Goal: Task Accomplishment & Management: Manage account settings

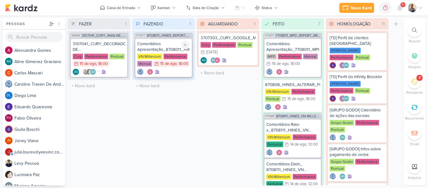
click at [161, 40] on div "Comentários Apresentação_8708011_HINES_REPORT_MENSAL_JULHO VN Millenium Perform…" at bounding box center [163, 58] width 56 height 38
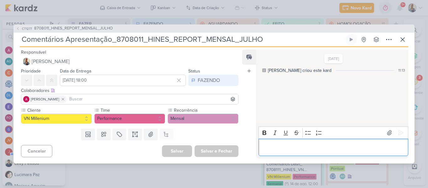
click at [292, 152] on div "Editor editing area: main" at bounding box center [333, 146] width 150 height 17
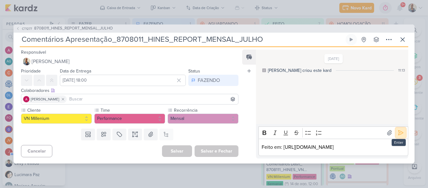
click at [400, 129] on icon at bounding box center [400, 132] width 6 height 6
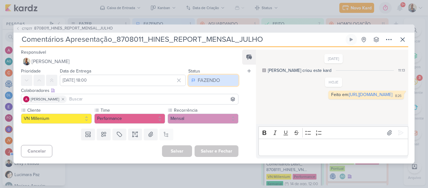
click at [213, 76] on div "FAZENDO" at bounding box center [209, 80] width 22 height 8
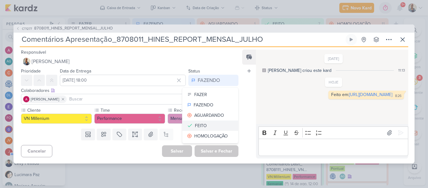
click at [202, 122] on div "FEITO" at bounding box center [201, 125] width 12 height 7
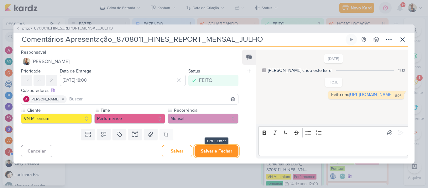
click at [211, 149] on button "Salvar e Fechar" at bounding box center [216, 151] width 44 height 12
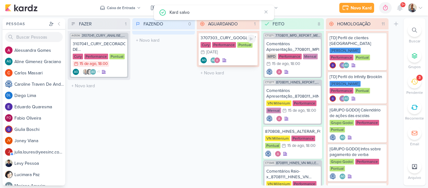
click at [224, 60] on icon at bounding box center [223, 60] width 3 height 3
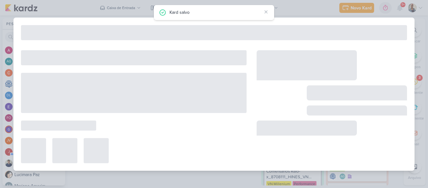
type input "3707303_CURY_GOOGLE_MEU_NEGOCIO"
type input "[DATE] 23:59"
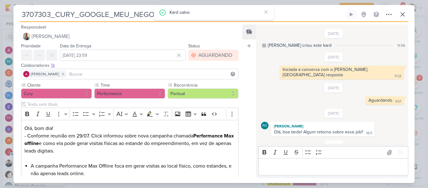
scroll to position [26, 0]
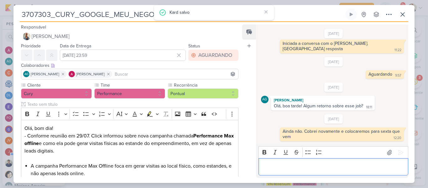
click at [329, 169] on p "Editor editing area: main" at bounding box center [332, 167] width 143 height 8
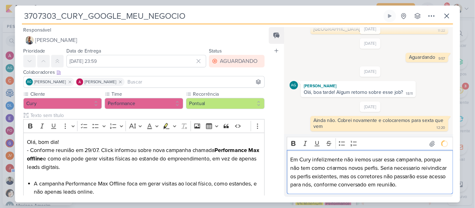
scroll to position [73, 0]
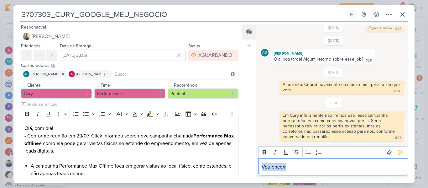
drag, startPoint x: 329, startPoint y: 169, endPoint x: 198, endPoint y: 162, distance: 130.7
click at [198, 162] on div "Responsável [PERSON_NAME] Nenhum contato encontrado create new contact Novo Con…" at bounding box center [213, 102] width 401 height 161
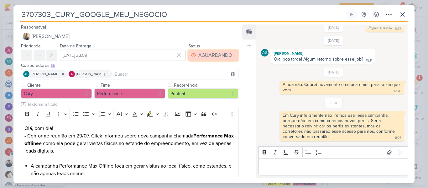
click at [210, 51] on div "AGUARDANDO" at bounding box center [215, 55] width 34 height 8
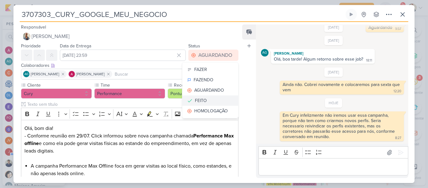
click at [205, 96] on button "FEITO" at bounding box center [210, 100] width 56 height 10
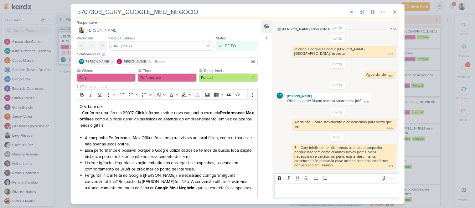
scroll to position [0, 0]
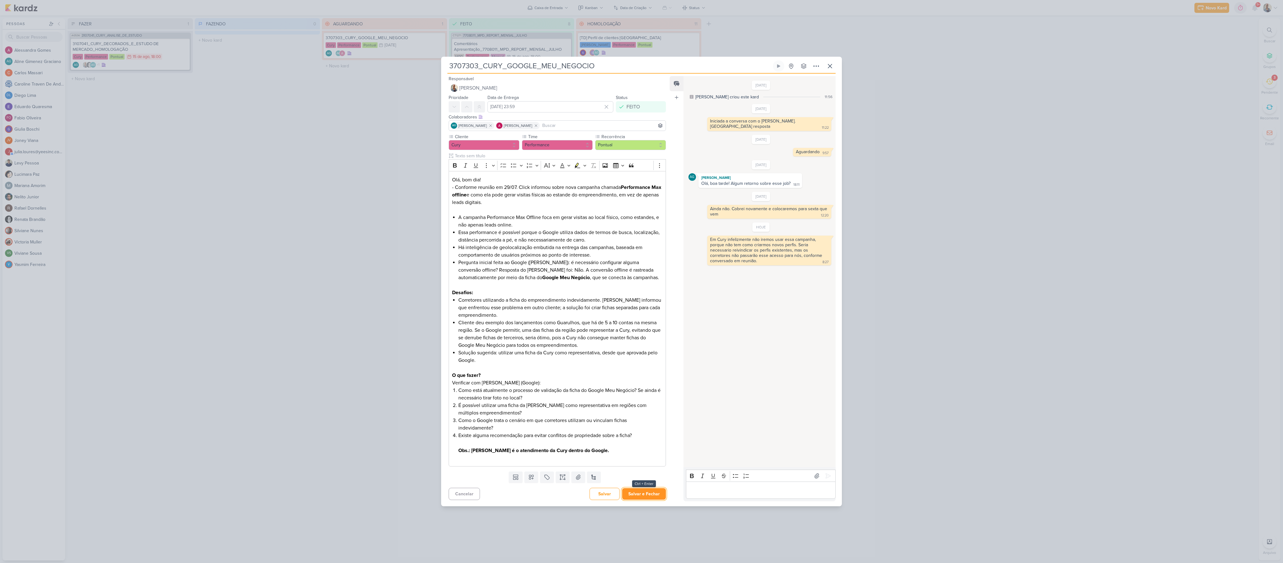
click at [427, 187] on button "Salvar e Fechar" at bounding box center [644, 494] width 44 height 12
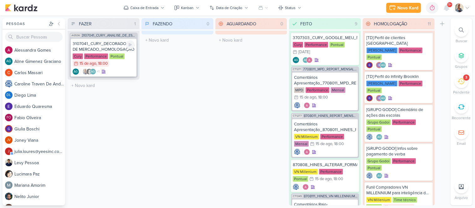
click at [99, 56] on div "Performance" at bounding box center [96, 57] width 24 height 6
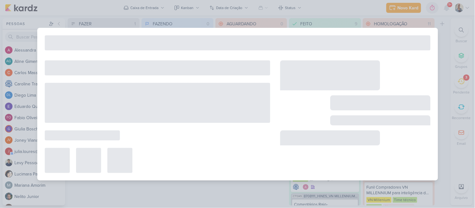
type input "3107041_CURY_DECORADOS_E_ESTUDO DE MERCADO_HOMOLOGAÇÃO"
type input "[DATE] 18:00"
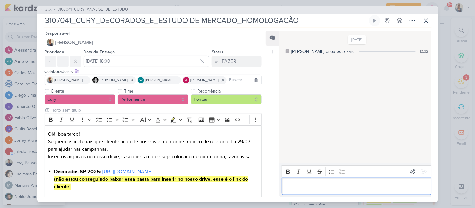
click at [335, 183] on p "Editor editing area: main" at bounding box center [356, 187] width 143 height 8
click at [249, 161] on p "Editor editing area: main" at bounding box center [153, 165] width 210 height 8
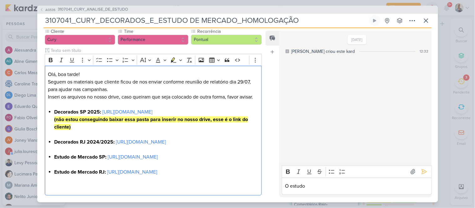
scroll to position [82, 0]
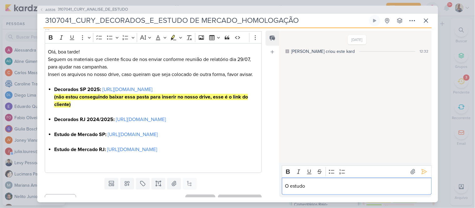
click at [316, 186] on p "O estudo" at bounding box center [356, 187] width 143 height 8
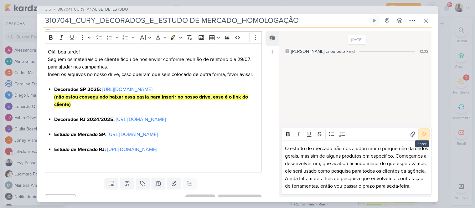
click at [421, 131] on icon at bounding box center [424, 134] width 6 height 6
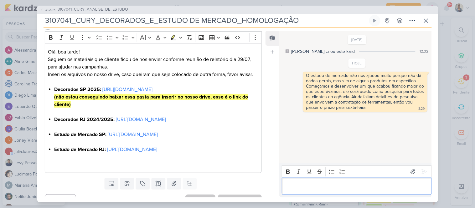
click at [355, 187] on div "Editor editing area: main" at bounding box center [357, 186] width 150 height 17
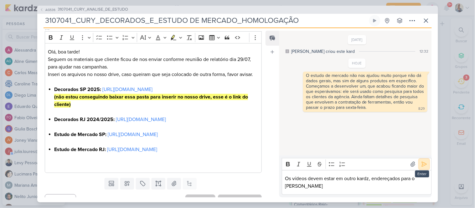
click at [424, 167] on icon at bounding box center [424, 164] width 6 height 6
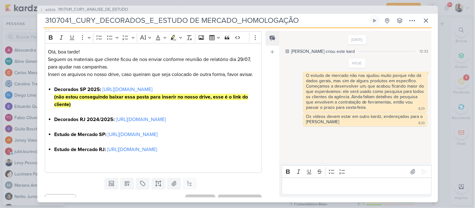
click at [267, 96] on div "Feed Atrelar email Solte o email para atrelar ao kard" at bounding box center [272, 114] width 14 height 167
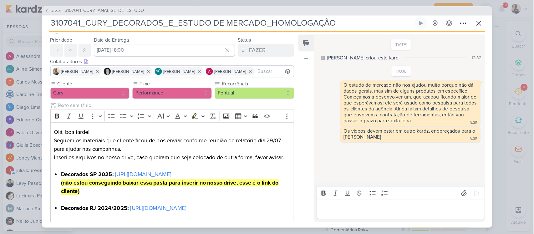
scroll to position [15, 0]
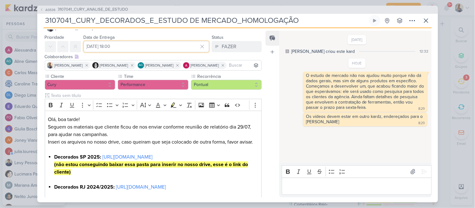
click at [183, 46] on input "[DATE] 18:00" at bounding box center [147, 46] width 126 height 11
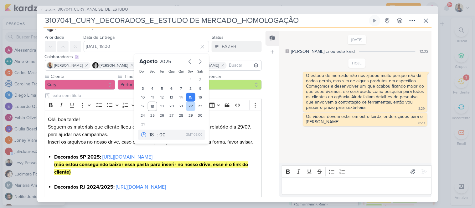
click at [186, 106] on div "22" at bounding box center [191, 106] width 10 height 9
type input "[DATE] 18:00"
click at [230, 50] on button "FAZER" at bounding box center [237, 46] width 50 height 11
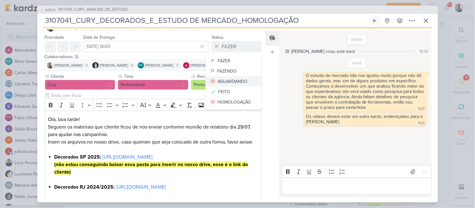
click at [239, 80] on div "AGUARDANDO" at bounding box center [233, 81] width 30 height 7
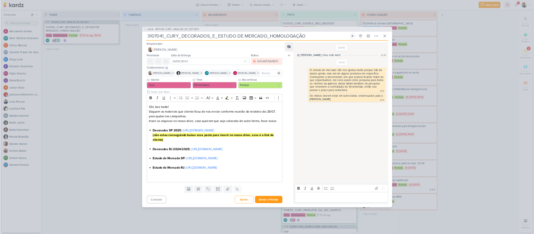
scroll to position [0, 0]
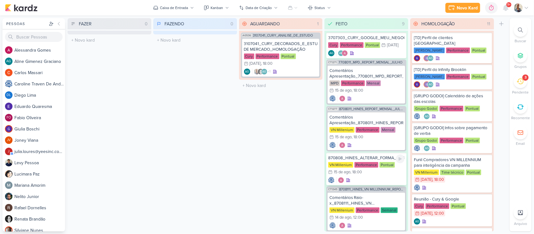
click at [357, 171] on div ", 18:00" at bounding box center [357, 172] width 12 height 4
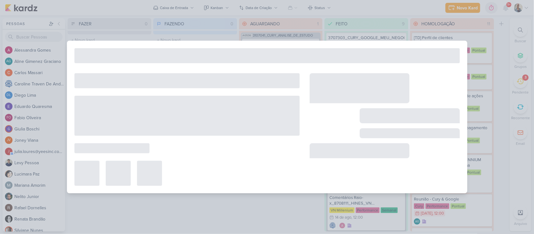
type input "870808_HINES_ALTERAR_FORMA_PAGAMENTO_META_ADS"
type input "[DATE] 18:00"
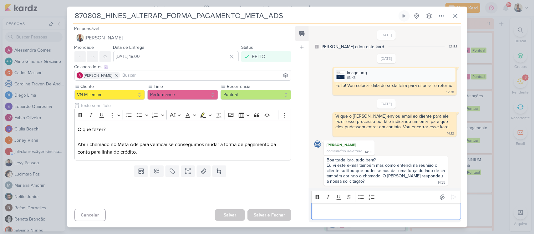
click at [355, 187] on p "Editor editing area: main" at bounding box center [386, 212] width 143 height 8
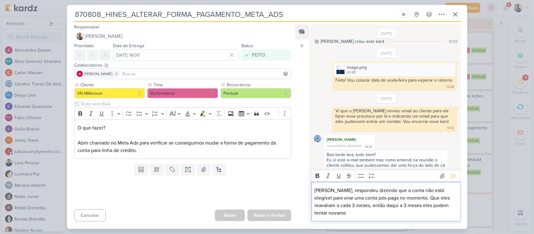
scroll to position [11, 0]
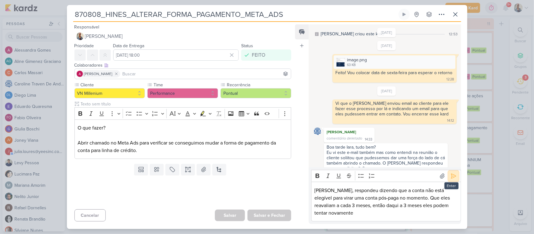
click at [427, 174] on icon at bounding box center [454, 176] width 6 height 6
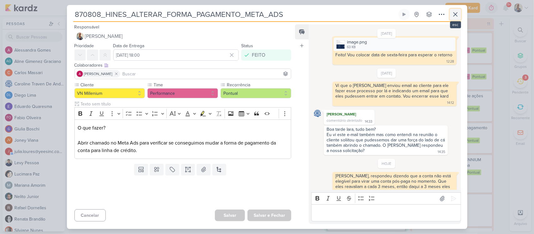
click at [427, 12] on icon at bounding box center [456, 15] width 8 height 8
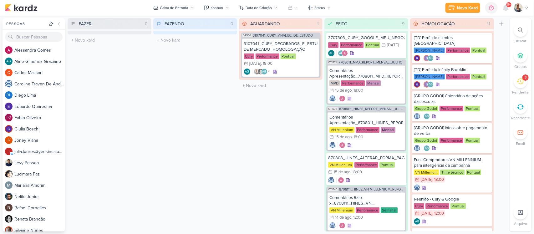
click at [427, 81] on icon at bounding box center [520, 81] width 7 height 7
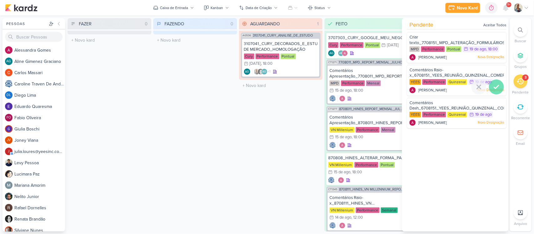
click at [427, 87] on icon at bounding box center [497, 87] width 8 height 8
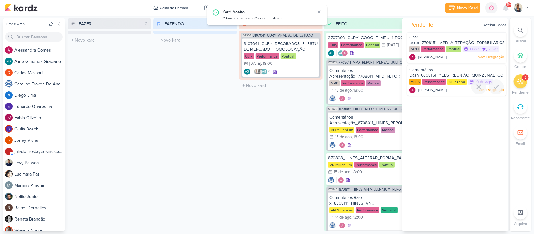
click at [427, 87] on icon at bounding box center [497, 87] width 8 height 8
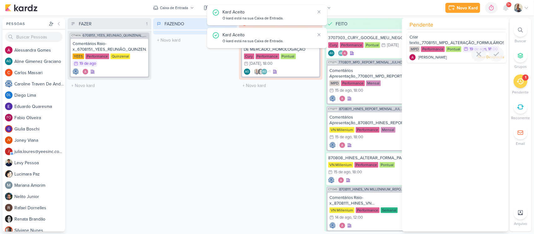
click at [427, 40] on span "Criar texto_7708151_MPD_ALTERAÇÃO_FORMULÁRIOS_META_ADS" at bounding box center [470, 40] width 120 height 11
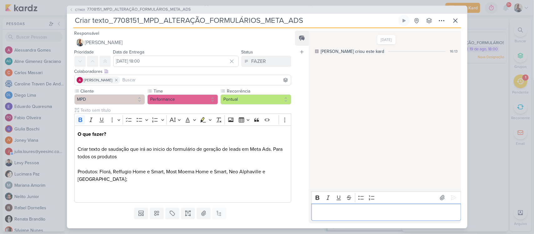
click at [356, 187] on div "Editor editing area: main" at bounding box center [386, 212] width 150 height 17
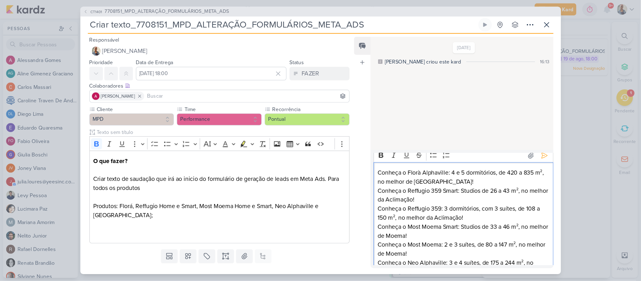
scroll to position [0, 0]
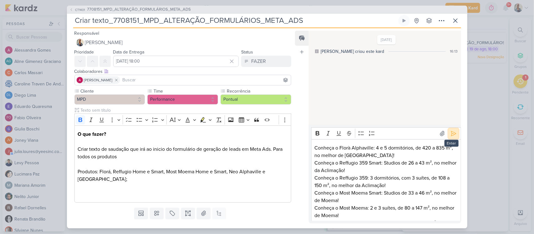
click at [427, 134] on button at bounding box center [454, 134] width 10 height 10
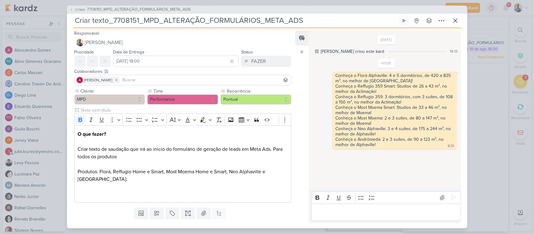
click at [248, 55] on div "Status FAZER FAZER FAZENDO [GEOGRAPHIC_DATA] FEITO HOMOLOGAÇÃO" at bounding box center [266, 57] width 50 height 19
click at [251, 60] on div "FAZER" at bounding box center [258, 62] width 15 height 8
click at [256, 103] on div "FEITO" at bounding box center [254, 106] width 12 height 7
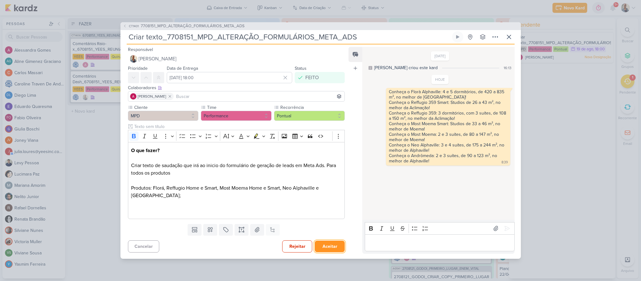
click at [324, 187] on button "Aceitar" at bounding box center [330, 247] width 30 height 12
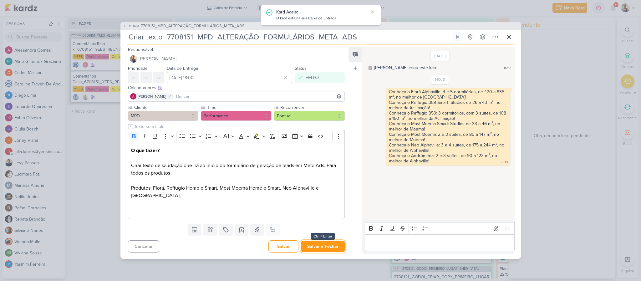
click at [324, 187] on button "Salvar e Fechar" at bounding box center [323, 247] width 44 height 12
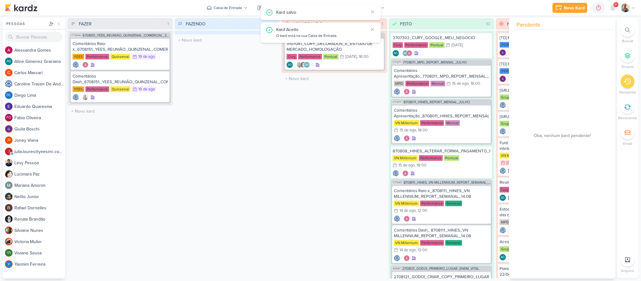
click at [187, 151] on div "FAZENDO 0 Mover Para Esquerda Mover Para Direita [GEOGRAPHIC_DATA] O título do …" at bounding box center [227, 148] width 105 height 260
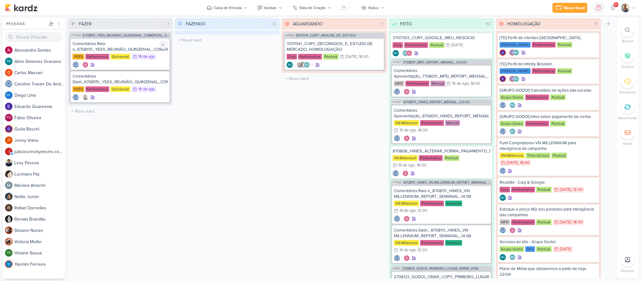
click at [119, 46] on div "Comentários Raio-x_6708151_YEES_REUNIÃO_QUINZENAL_COMERCIAL_20.08" at bounding box center [120, 46] width 95 height 11
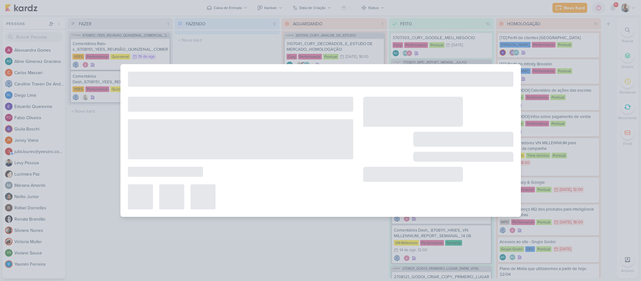
type input "Comentários Raio-x_6708151_YEES_REUNIÃO_QUINZENAL_COMERCIAL_20.08"
type input "[DATE] 23:59"
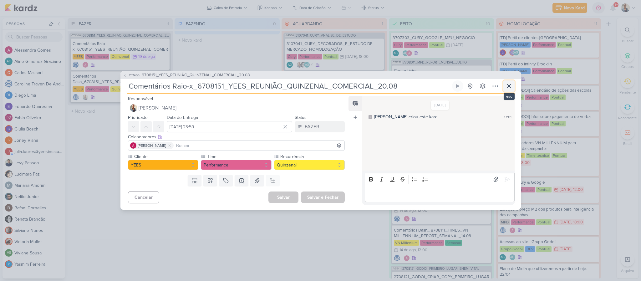
click at [427, 83] on icon at bounding box center [510, 86] width 8 height 8
